Goal: Transaction & Acquisition: Purchase product/service

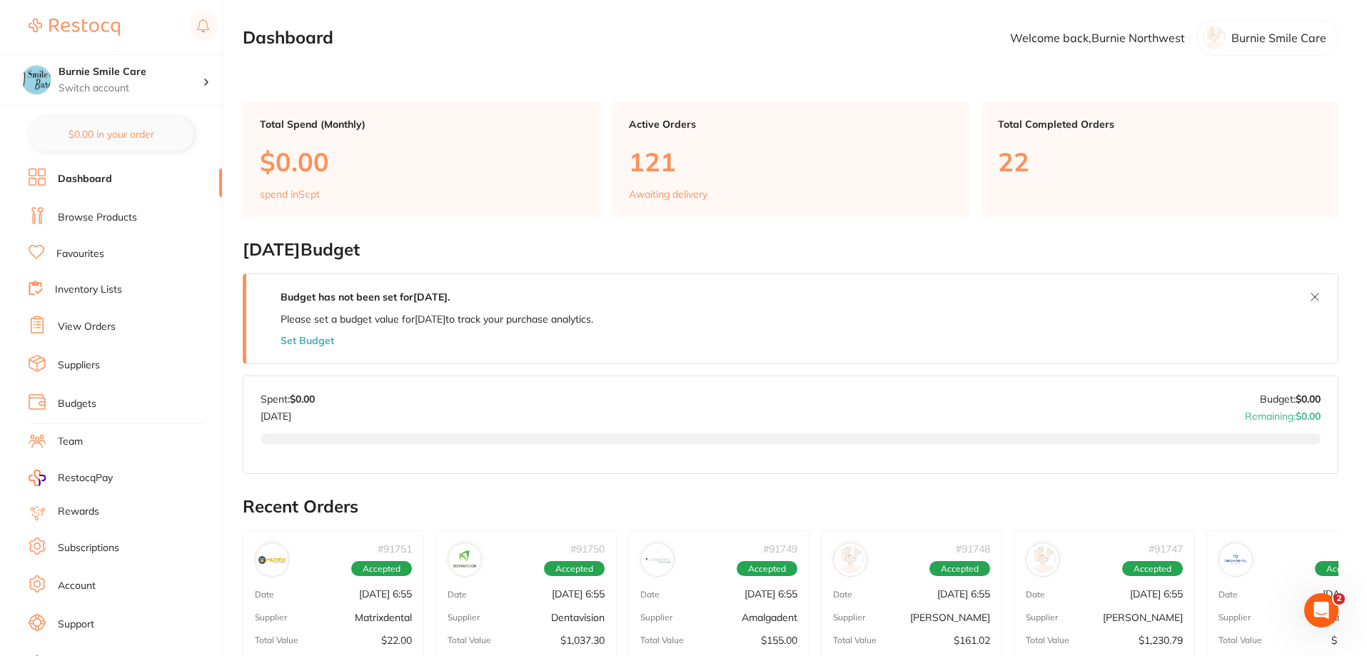
click at [109, 214] on link "Browse Products" at bounding box center [97, 218] width 79 height 14
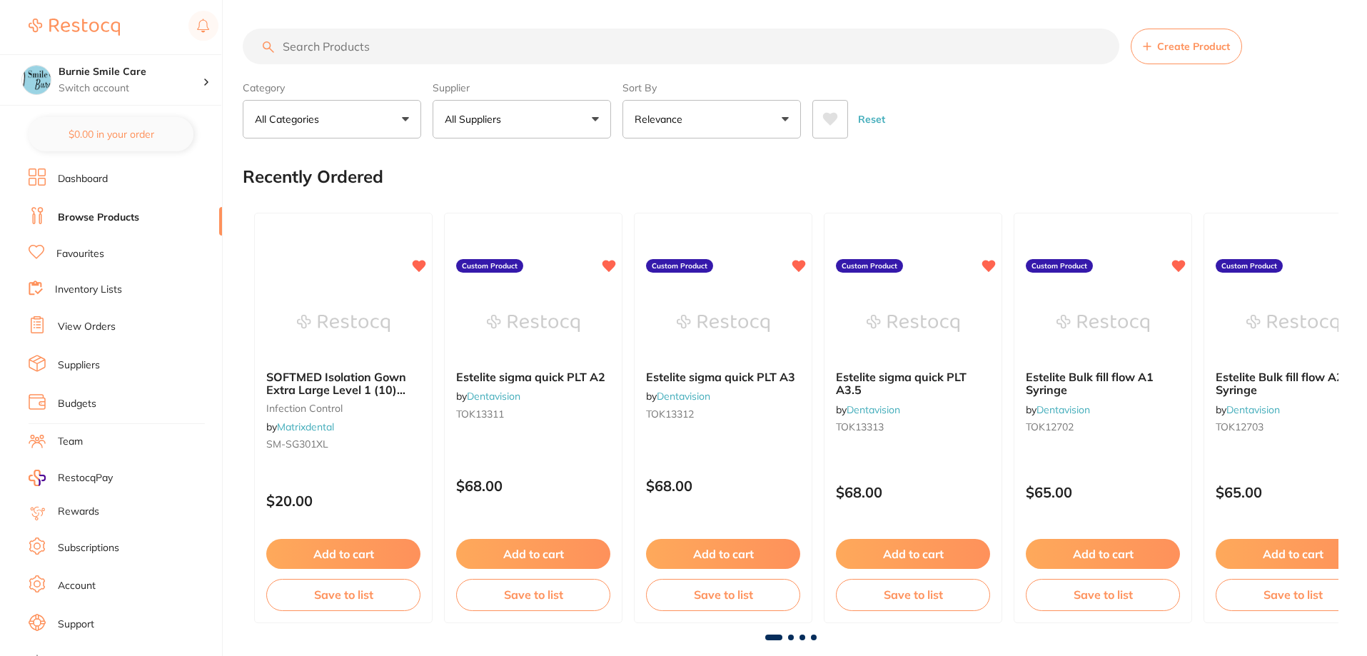
click at [418, 49] on input "search" at bounding box center [681, 47] width 877 height 36
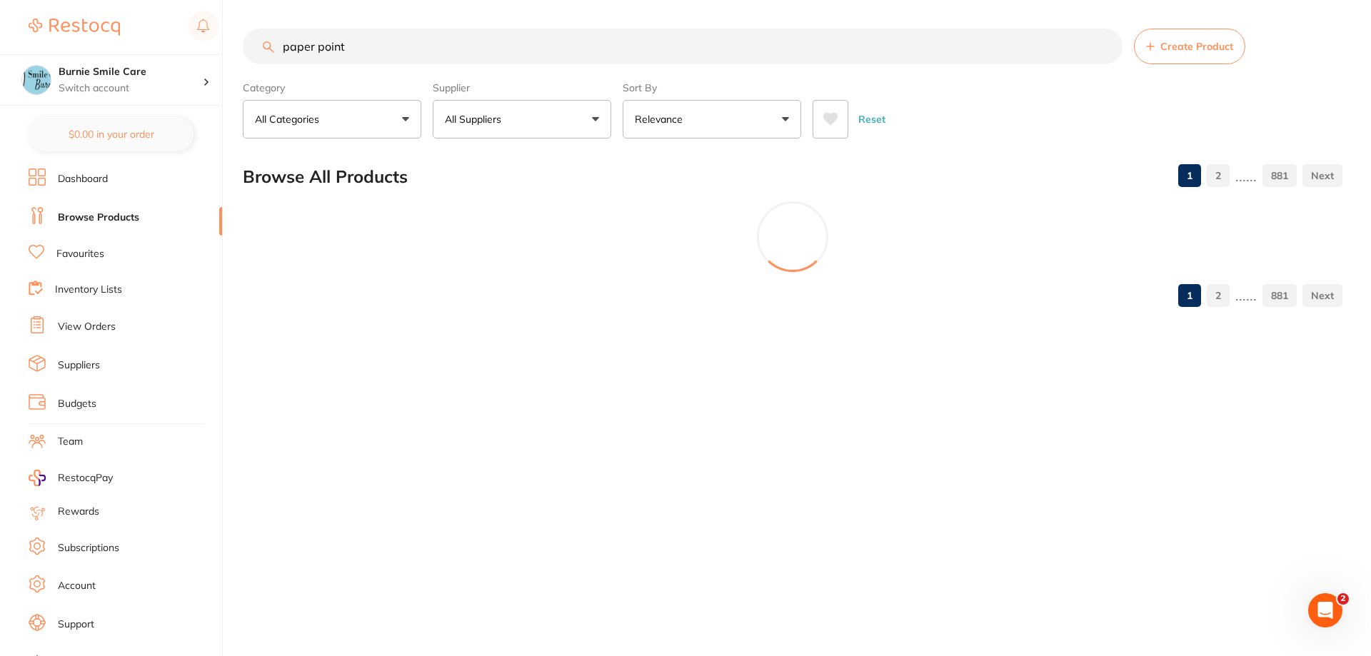
click at [613, 109] on div "Category All Categories All Categories 3D Printing anaesthetic articulating bur…" at bounding box center [792, 107] width 1099 height 63
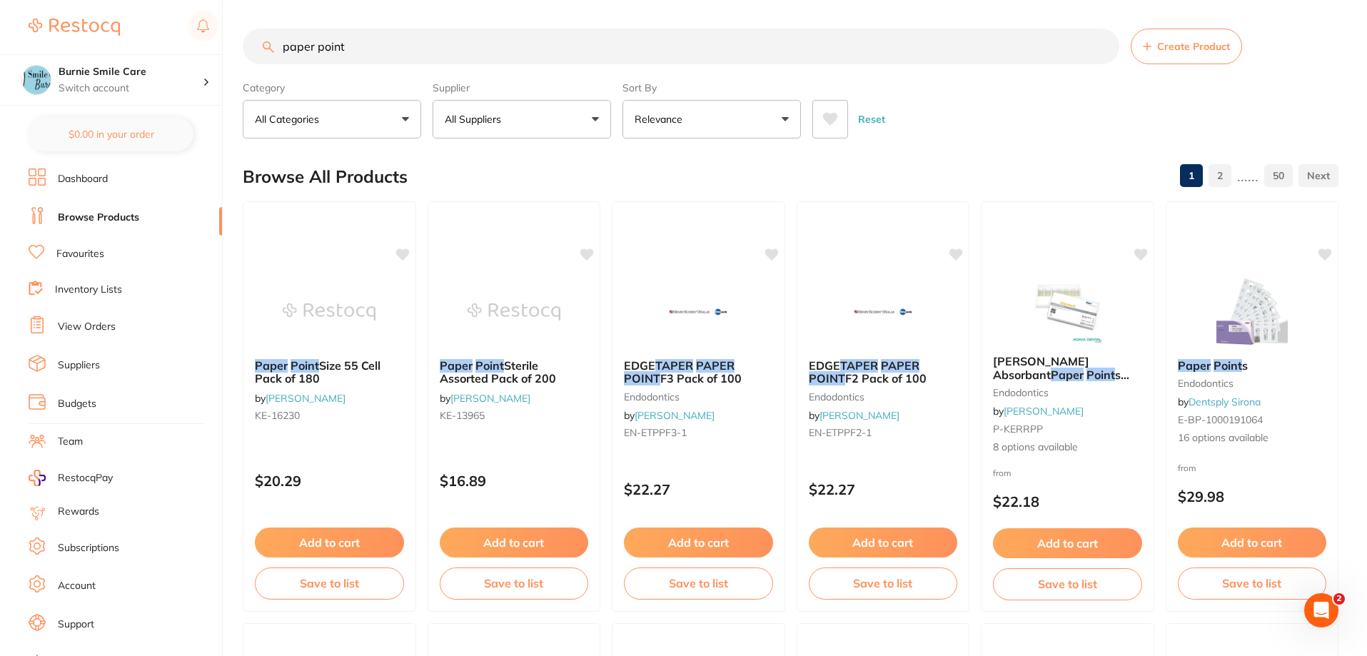
click at [588, 119] on button "All Suppliers" at bounding box center [522, 119] width 178 height 39
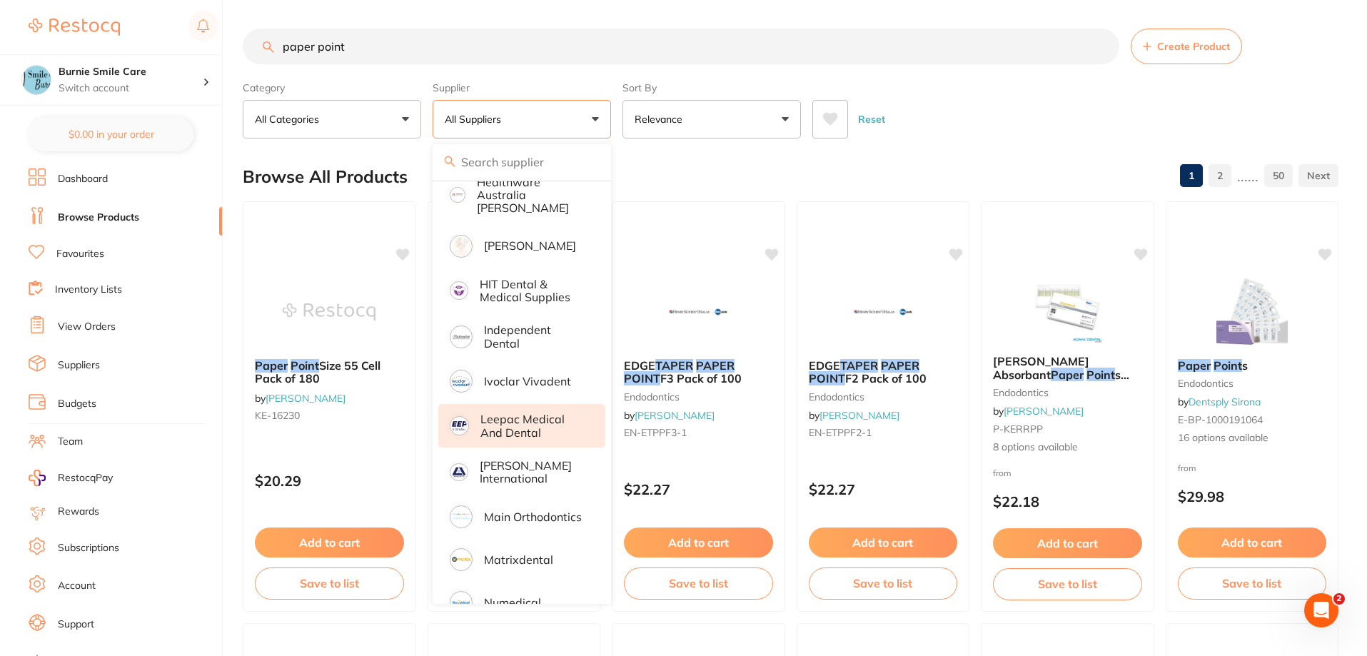
scroll to position [857, 0]
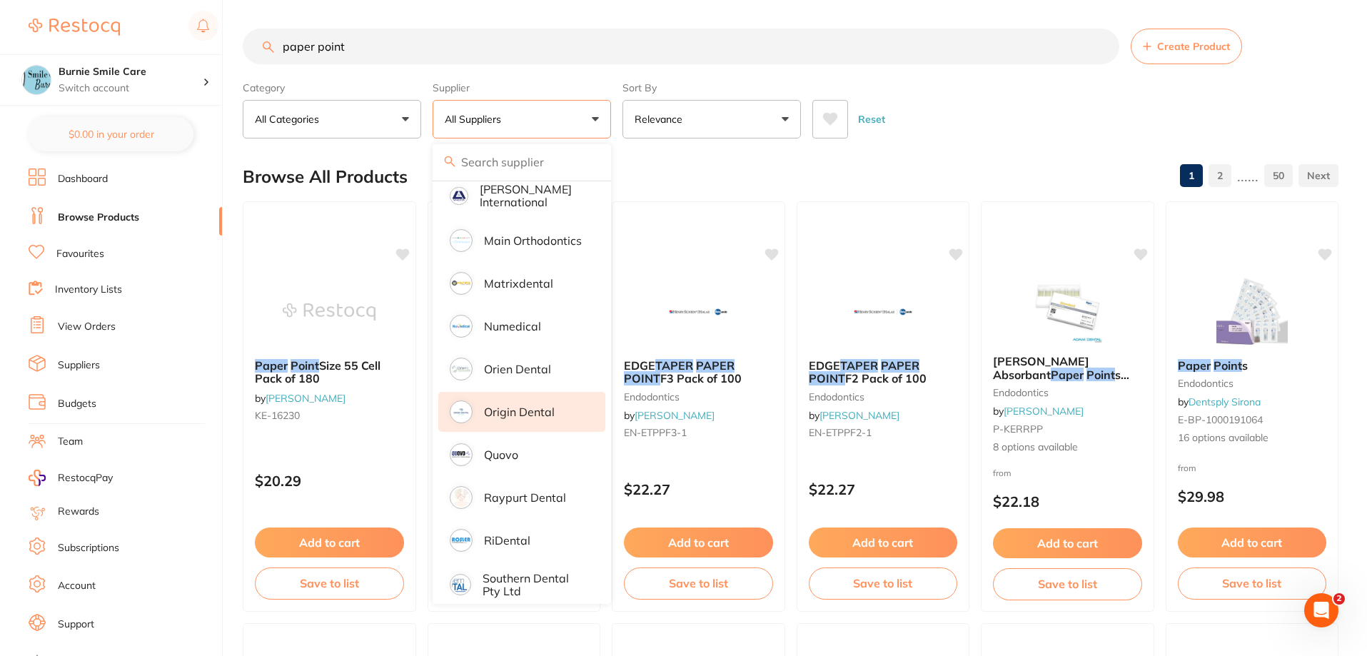
click at [551, 406] on p "Origin Dental" at bounding box center [519, 412] width 71 height 13
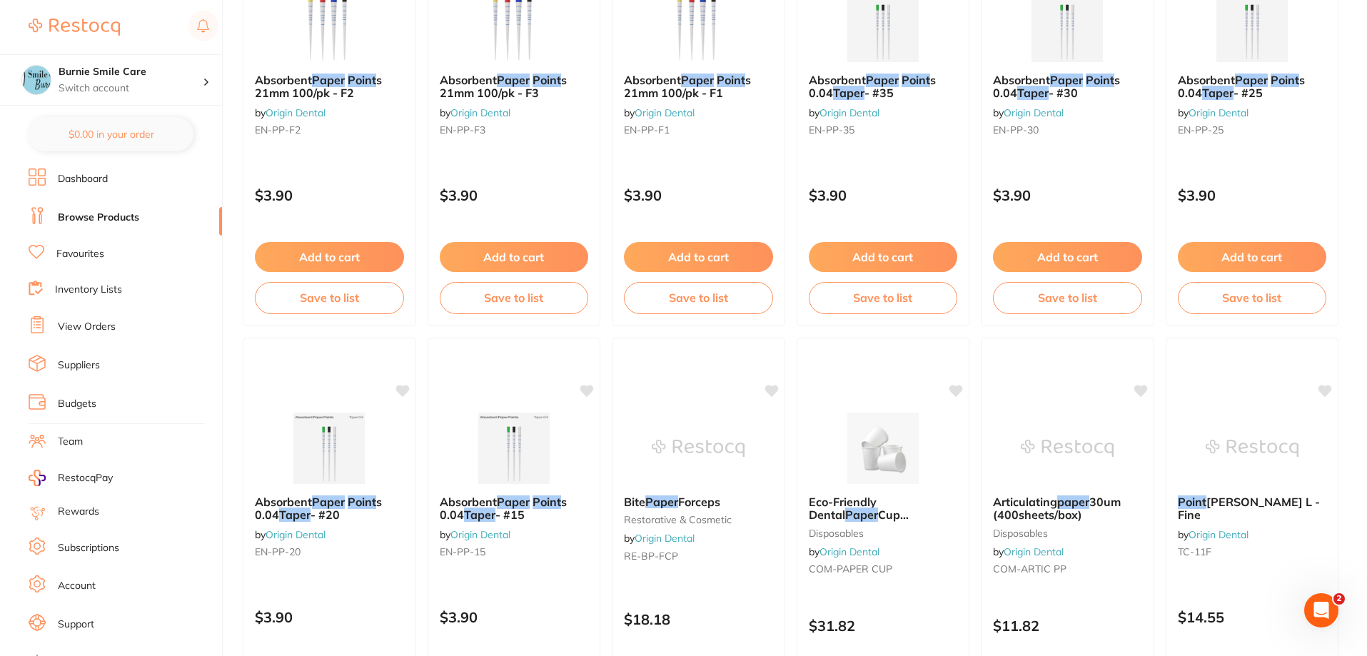
scroll to position [143, 0]
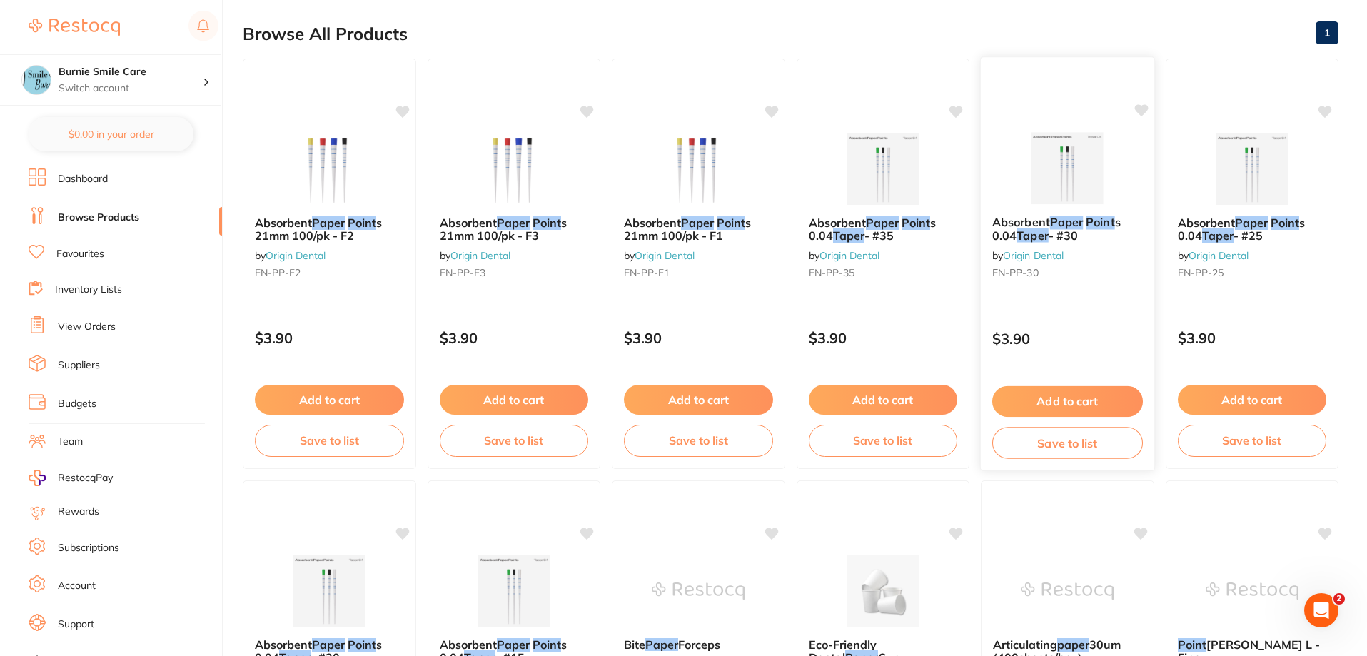
click at [1057, 278] on small "EN-PP-30" at bounding box center [1067, 272] width 151 height 11
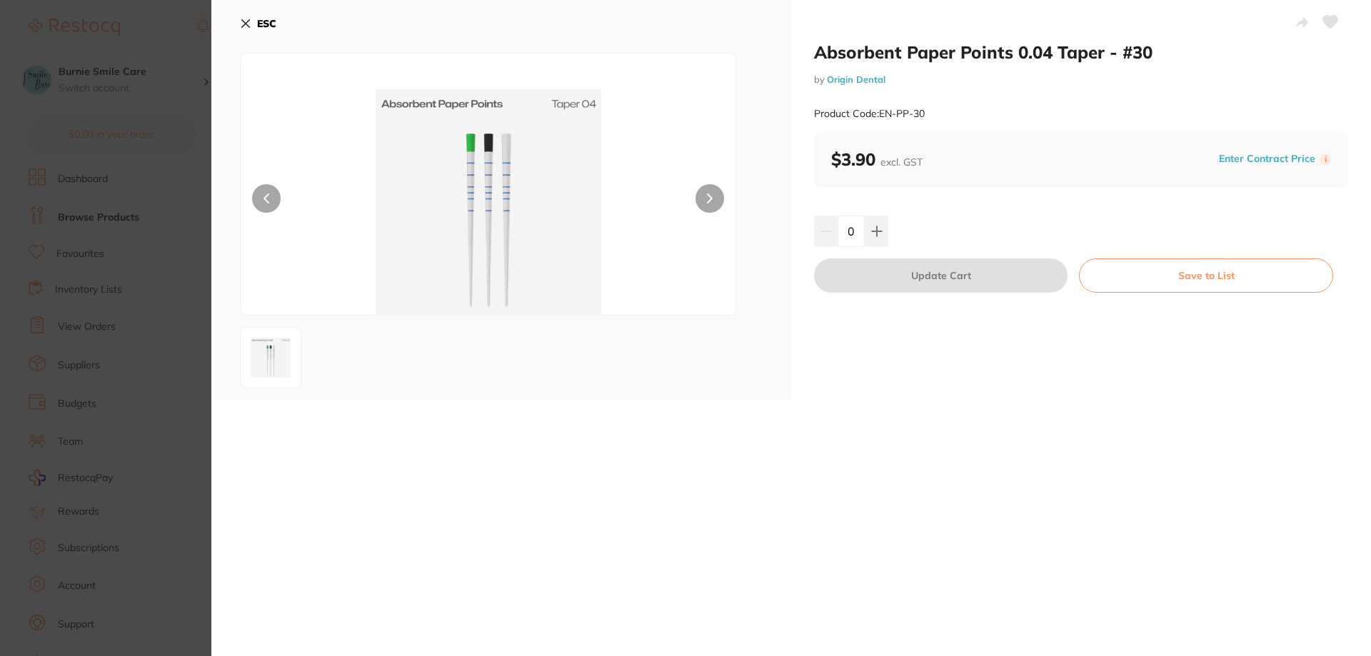
click at [256, 16] on button "ESC" at bounding box center [258, 23] width 36 height 24
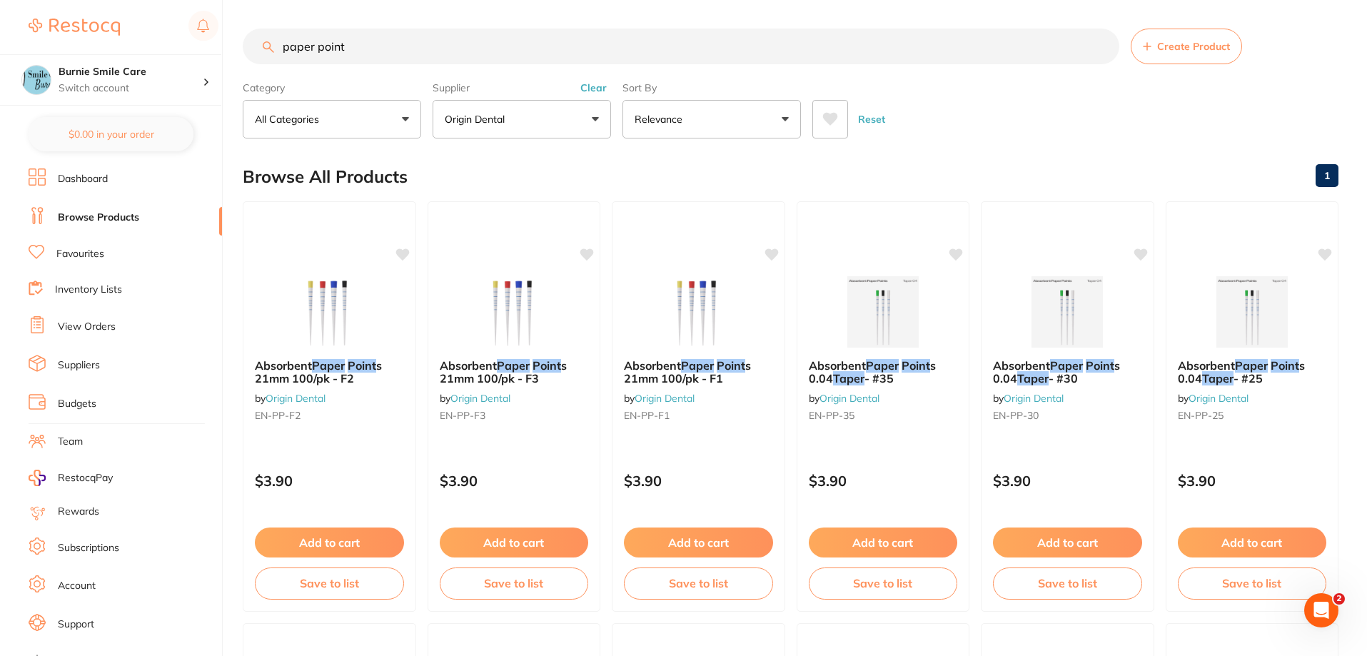
drag, startPoint x: 51, startPoint y: 36, endPoint x: 0, endPoint y: 36, distance: 51.4
click at [0, 36] on div "$5,507.30 Burnie Smile Care Switch account North West Dental Burnie Burnie Smil…" at bounding box center [683, 328] width 1367 height 656
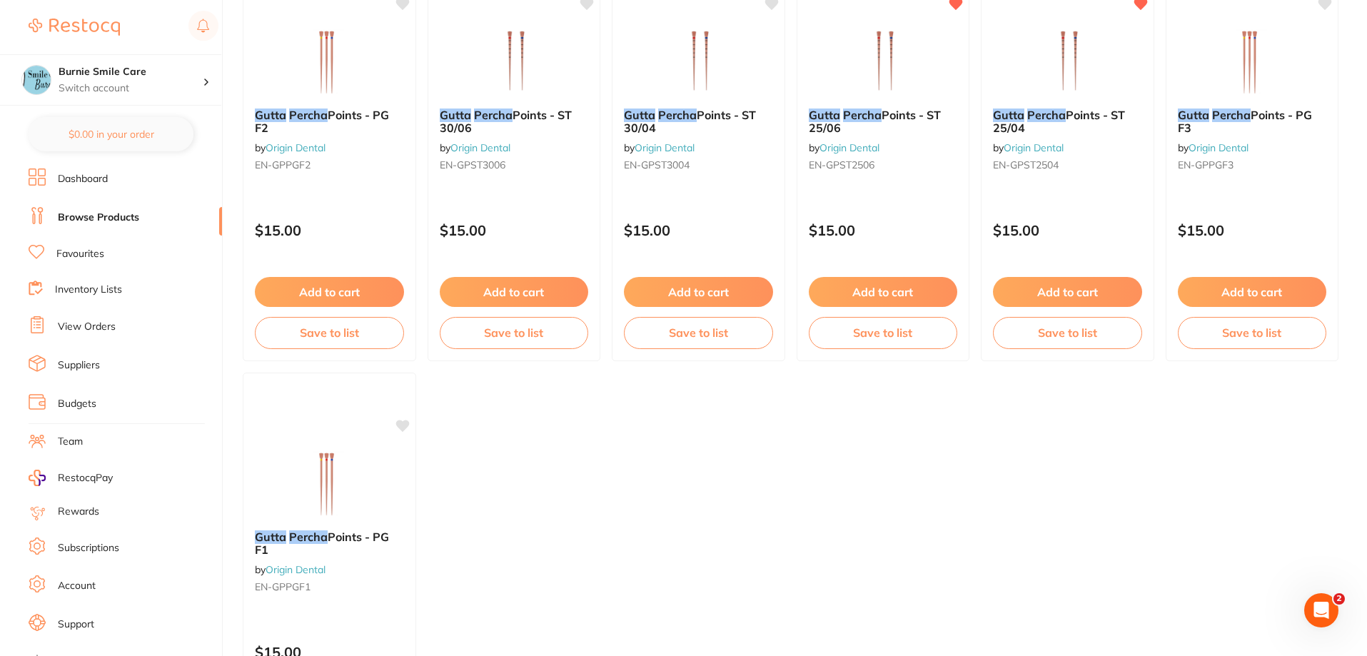
scroll to position [143, 0]
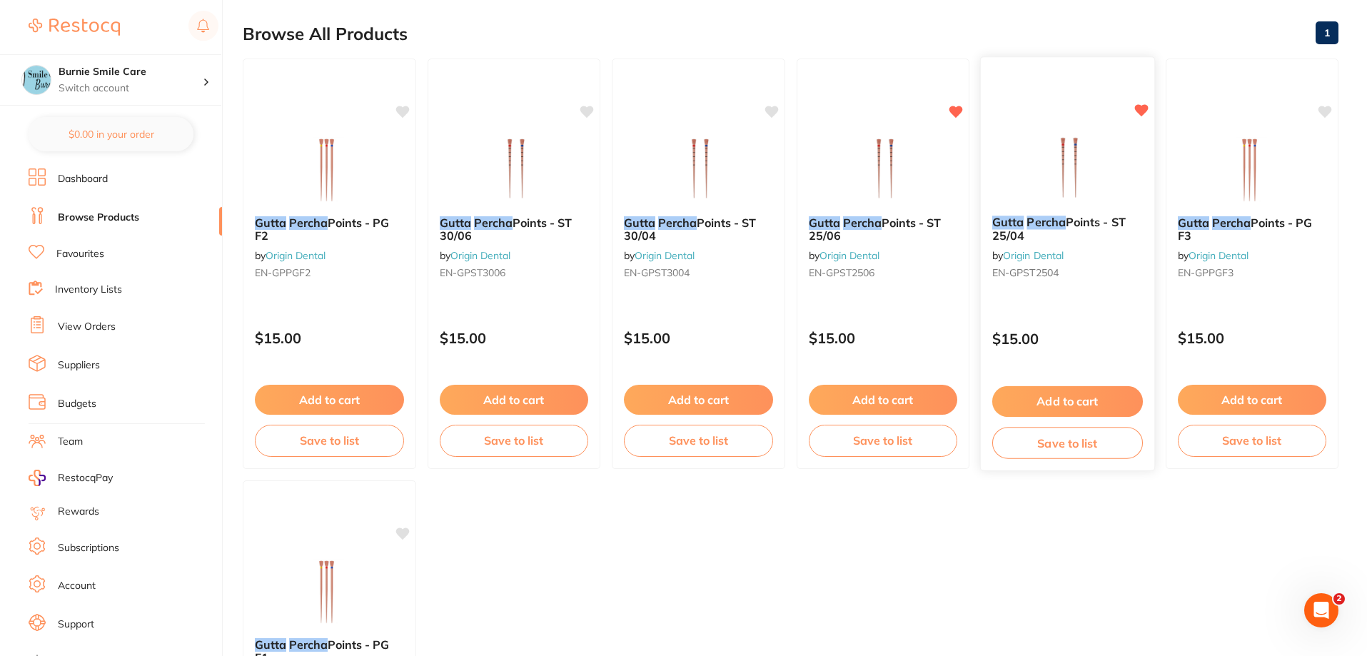
type input "gutta percha"
click at [1076, 316] on div "$15.00" at bounding box center [1067, 335] width 173 height 39
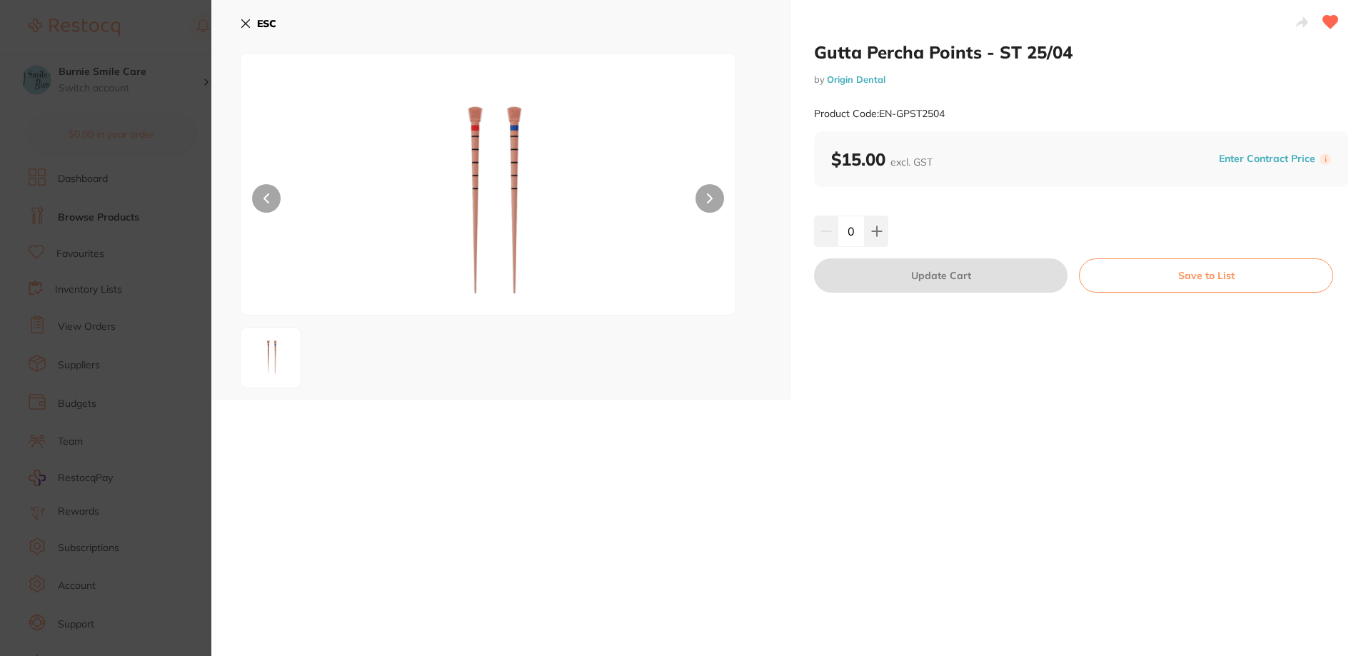
click at [121, 241] on section "Gutta Percha Points - ST 25/04 by Origin Dental Product Code: EN-GPST2504 ESC G…" at bounding box center [685, 328] width 1371 height 656
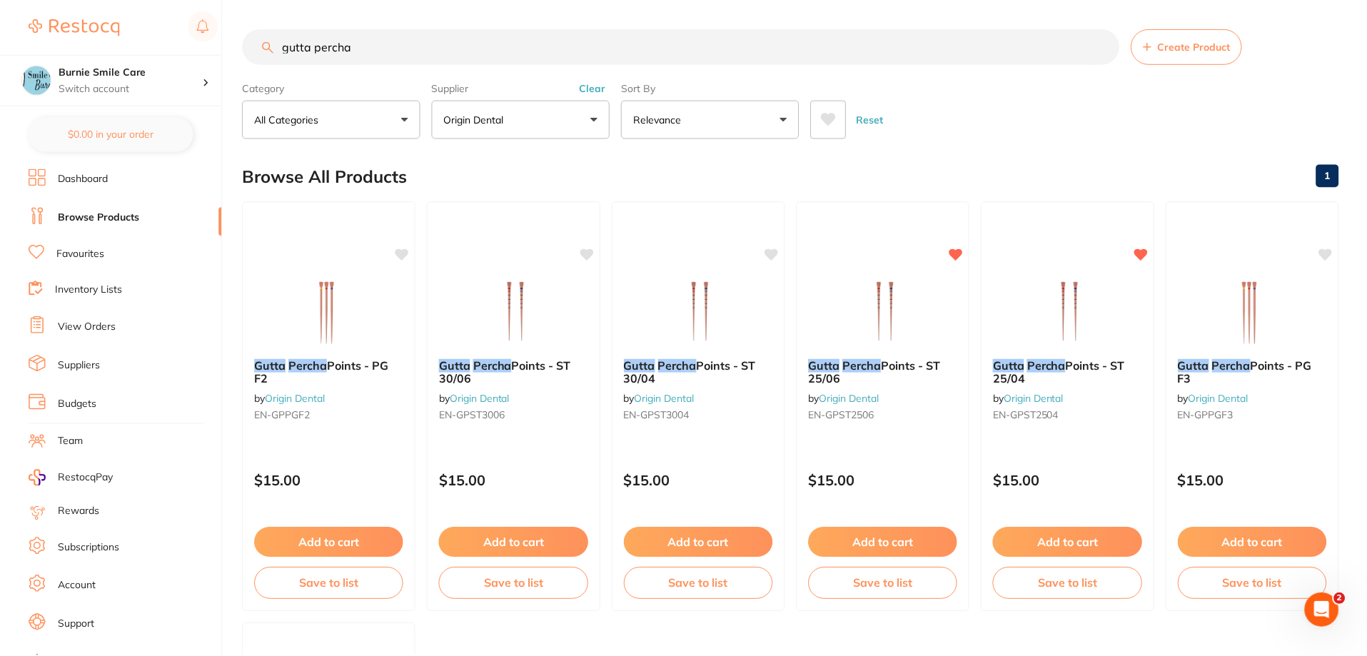
scroll to position [143, 0]
